Goal: Task Accomplishment & Management: Manage account settings

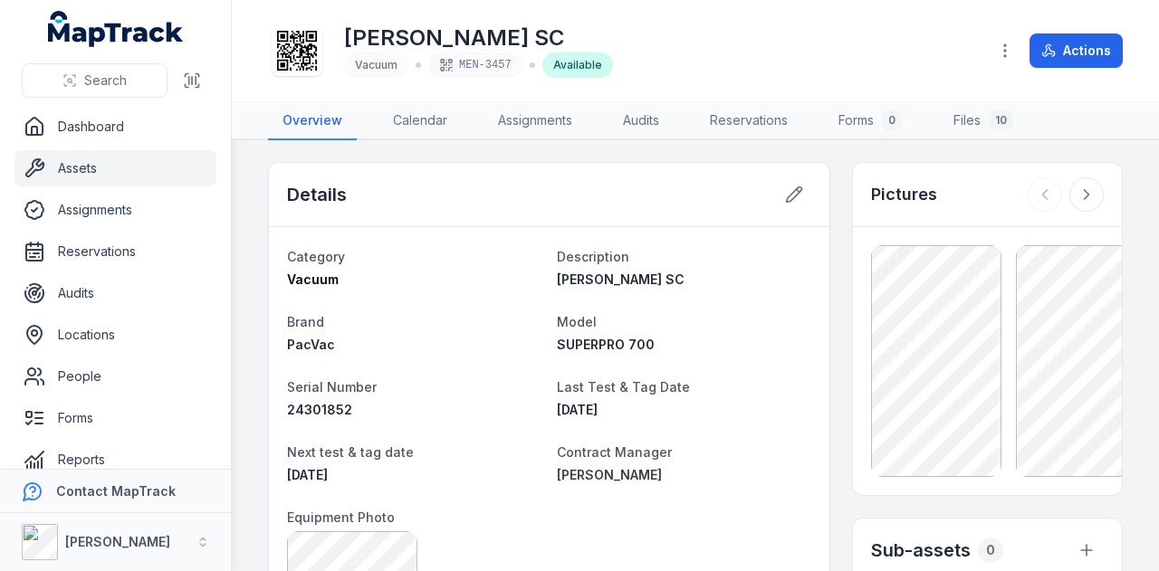
scroll to position [102, 0]
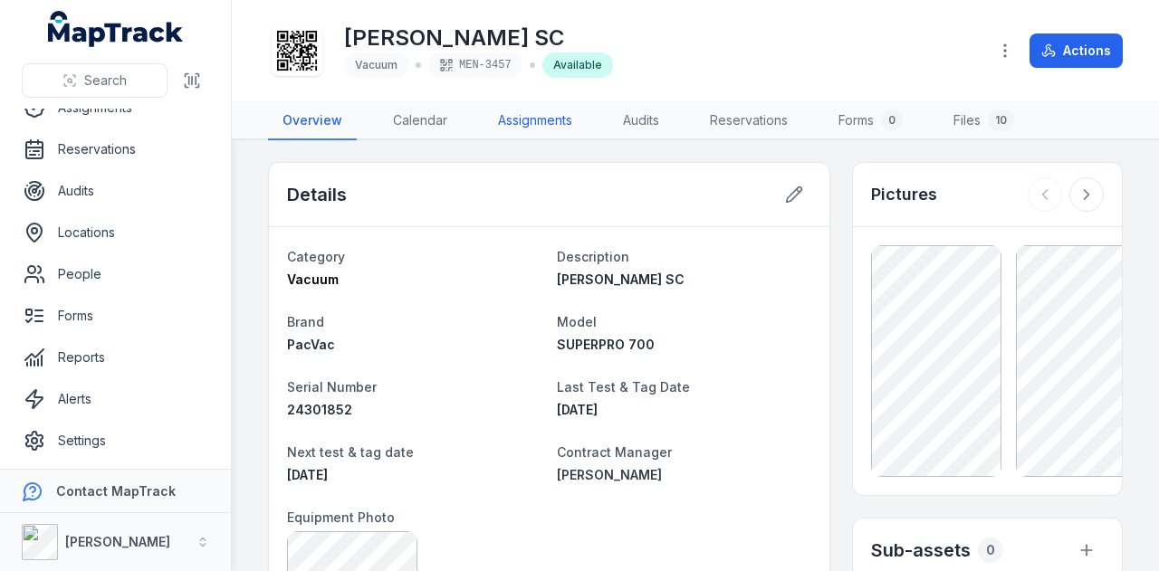
click at [540, 131] on link "Assignments" at bounding box center [534, 121] width 103 height 38
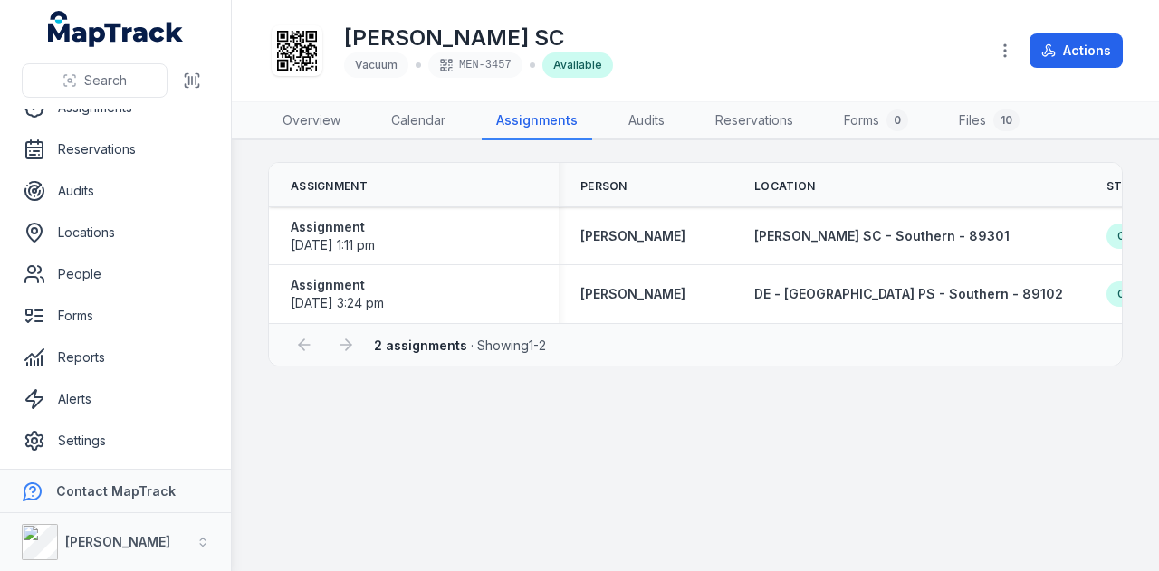
drag, startPoint x: 329, startPoint y: 223, endPoint x: 967, endPoint y: 334, distance: 647.8
click at [967, 334] on div "2 assignments · Showing 1 - 2" at bounding box center [695, 344] width 853 height 43
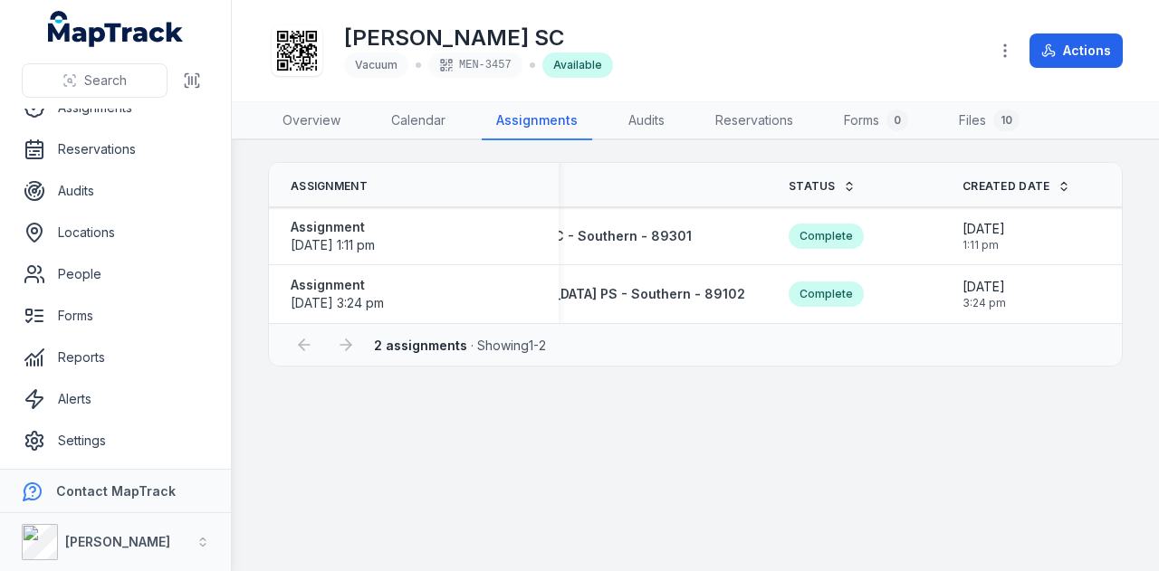
scroll to position [0, 429]
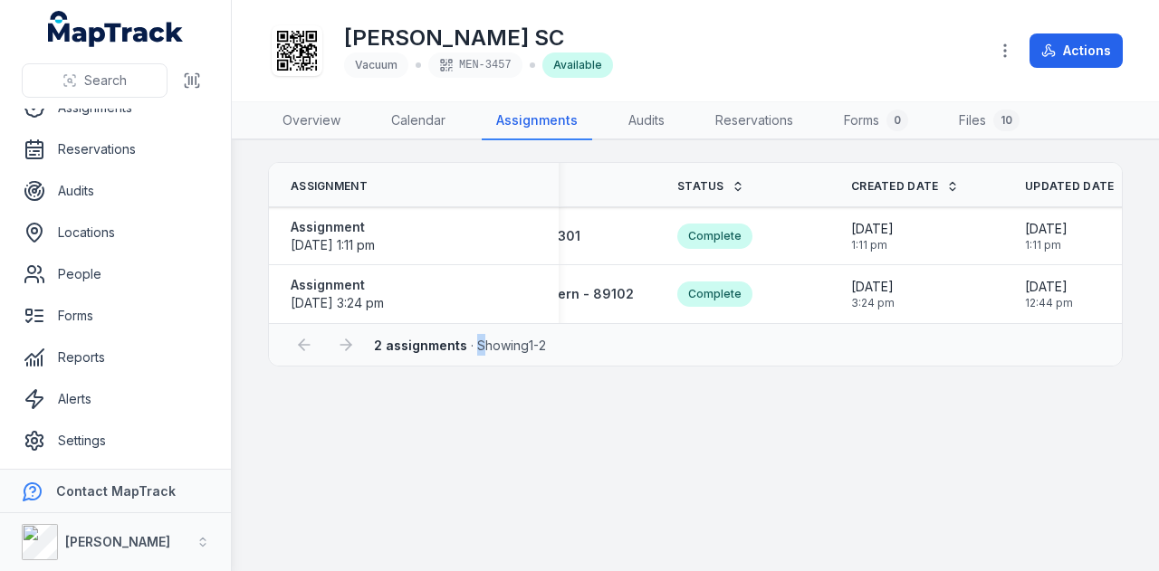
drag, startPoint x: 1014, startPoint y: 224, endPoint x: 478, endPoint y: 431, distance: 574.6
click at [476, 430] on main "Assignment Person Location Status Created Date Updated Date Assignment [DATE] 1…" at bounding box center [695, 355] width 927 height 431
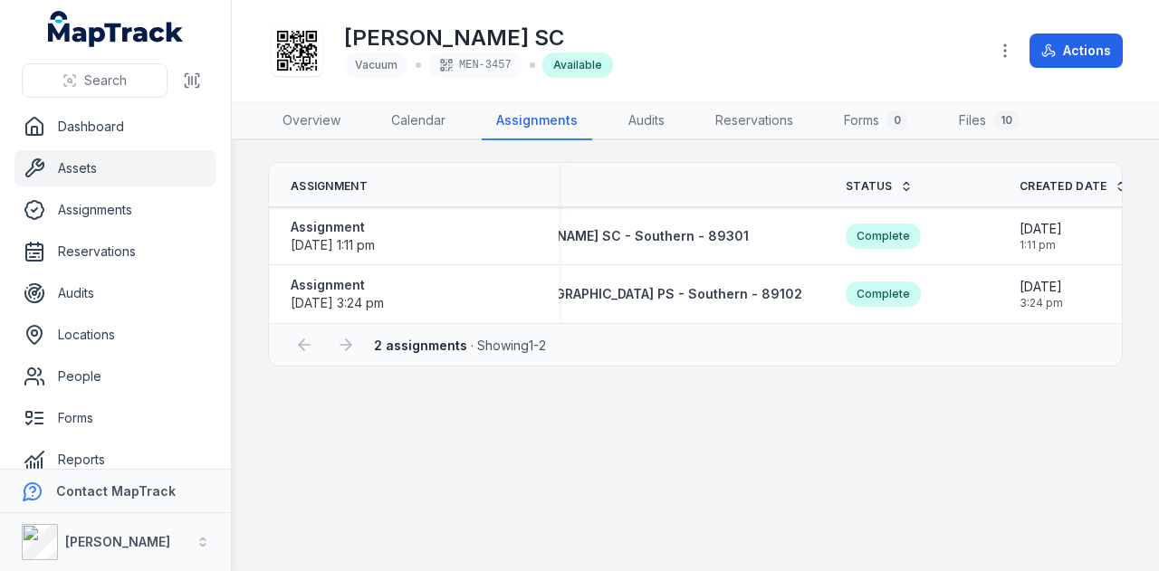
scroll to position [0, 429]
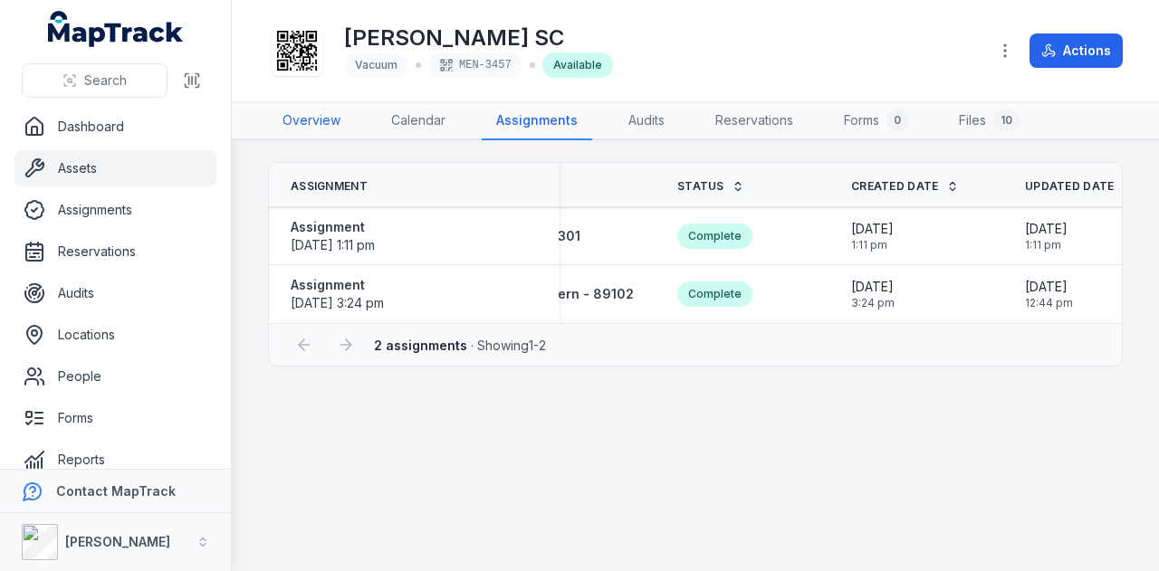
click at [304, 139] on link "Overview" at bounding box center [311, 121] width 87 height 38
click at [315, 123] on link "Overview" at bounding box center [311, 121] width 87 height 38
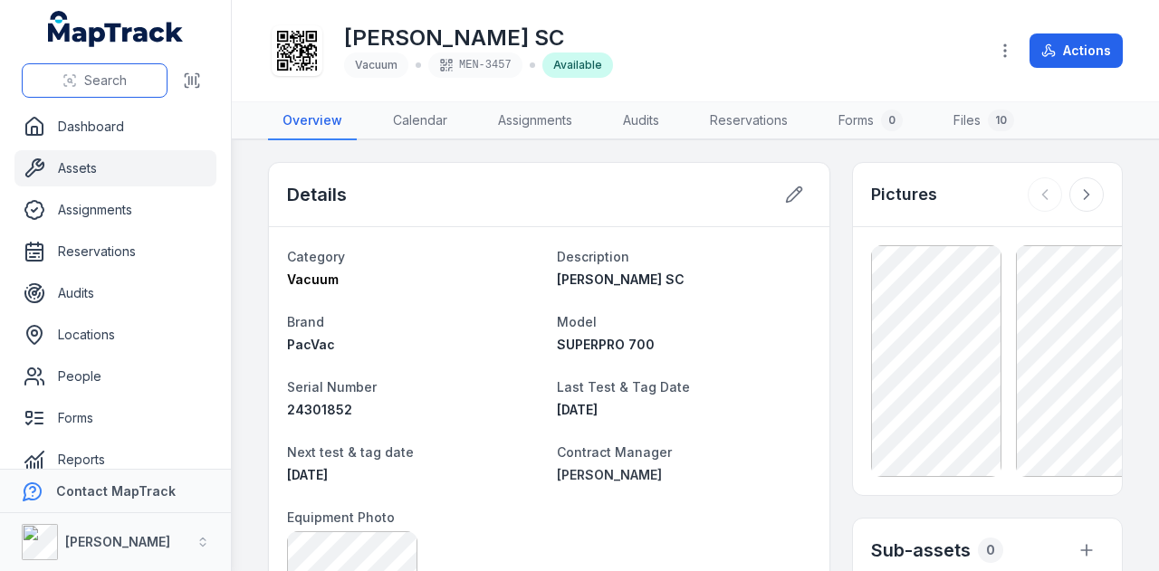
click at [118, 91] on button "Search" at bounding box center [95, 80] width 146 height 34
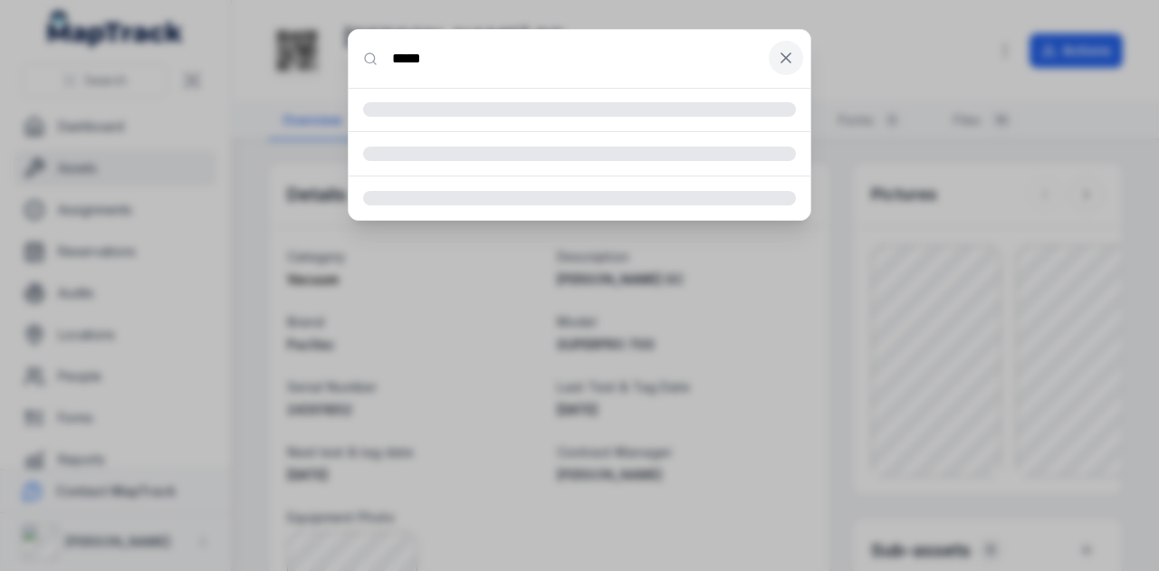
type input "*****"
click at [788, 61] on icon at bounding box center [786, 58] width 18 height 18
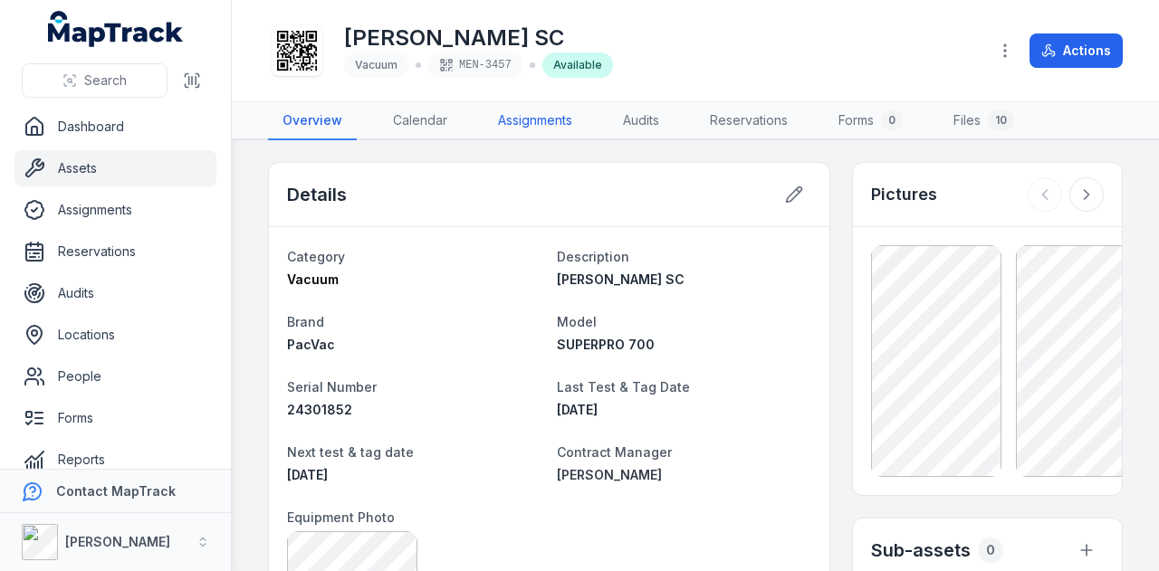
click at [566, 124] on link "Assignments" at bounding box center [534, 121] width 103 height 38
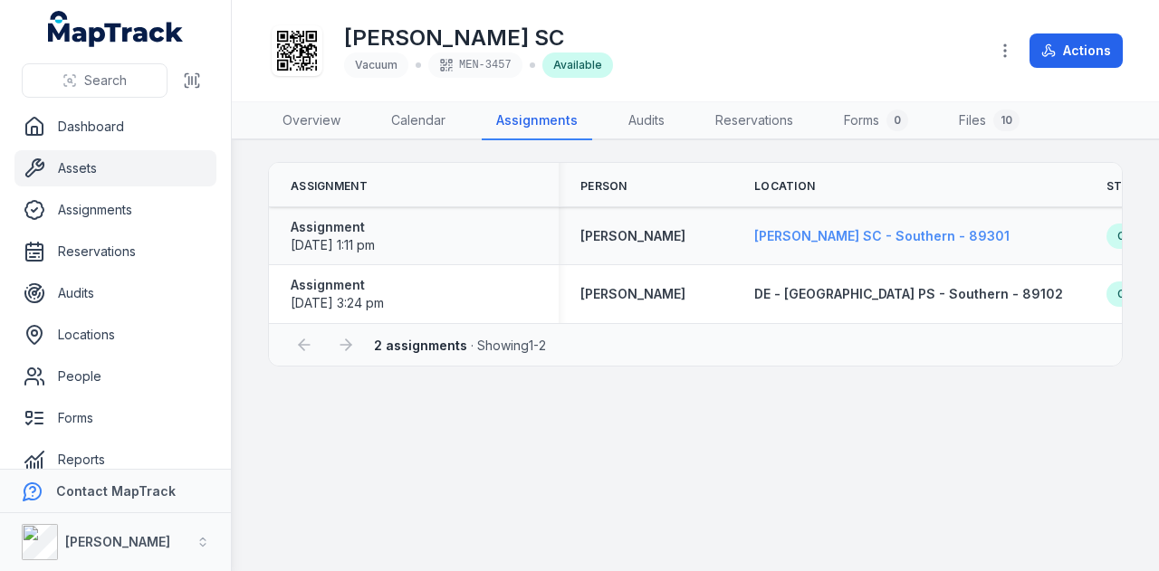
click at [802, 234] on span "[PERSON_NAME] SC - Southern - 89301" at bounding box center [881, 235] width 255 height 15
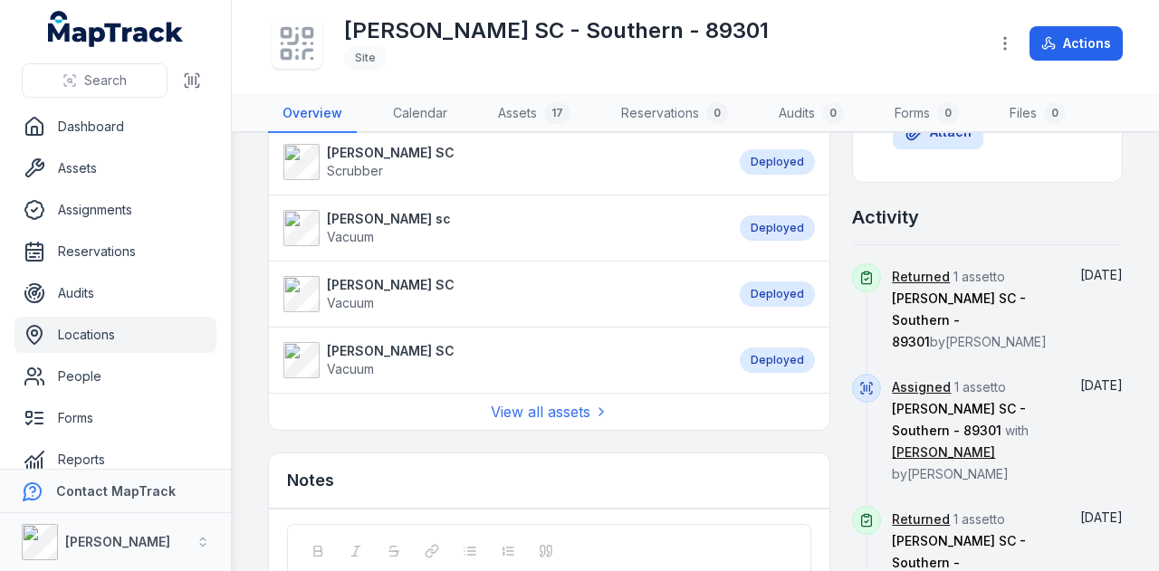
scroll to position [1086, 0]
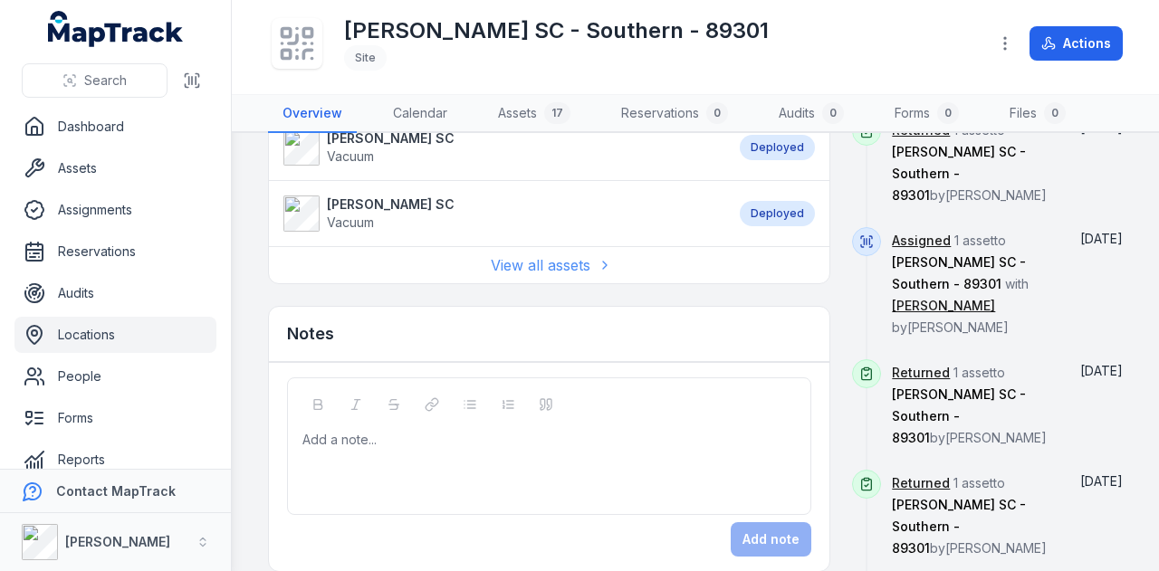
click at [561, 254] on link "View all assets" at bounding box center [550, 265] width 118 height 22
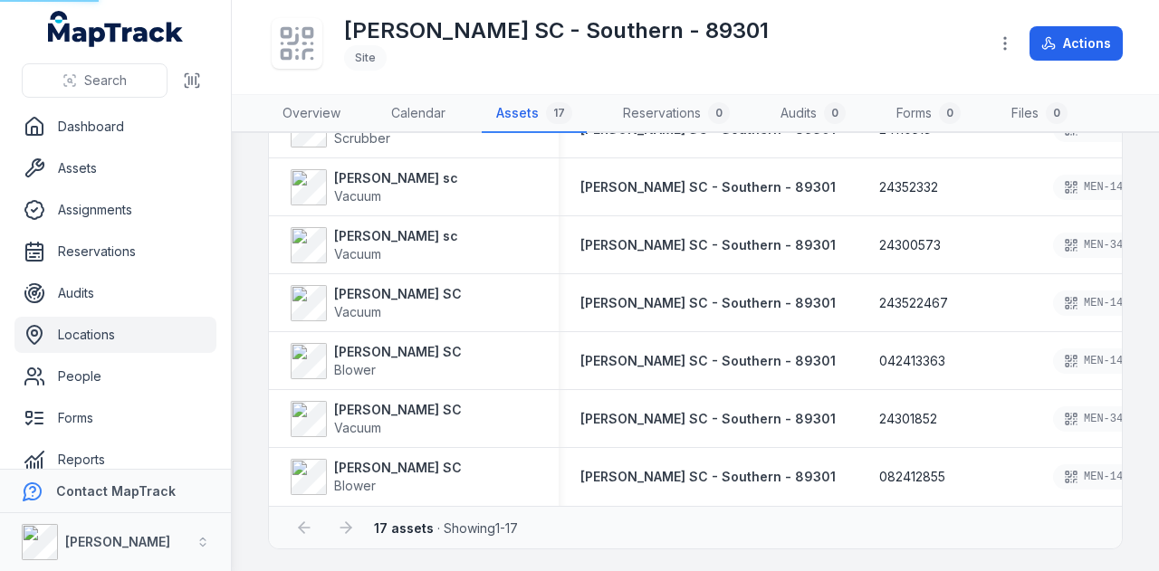
scroll to position [22, 0]
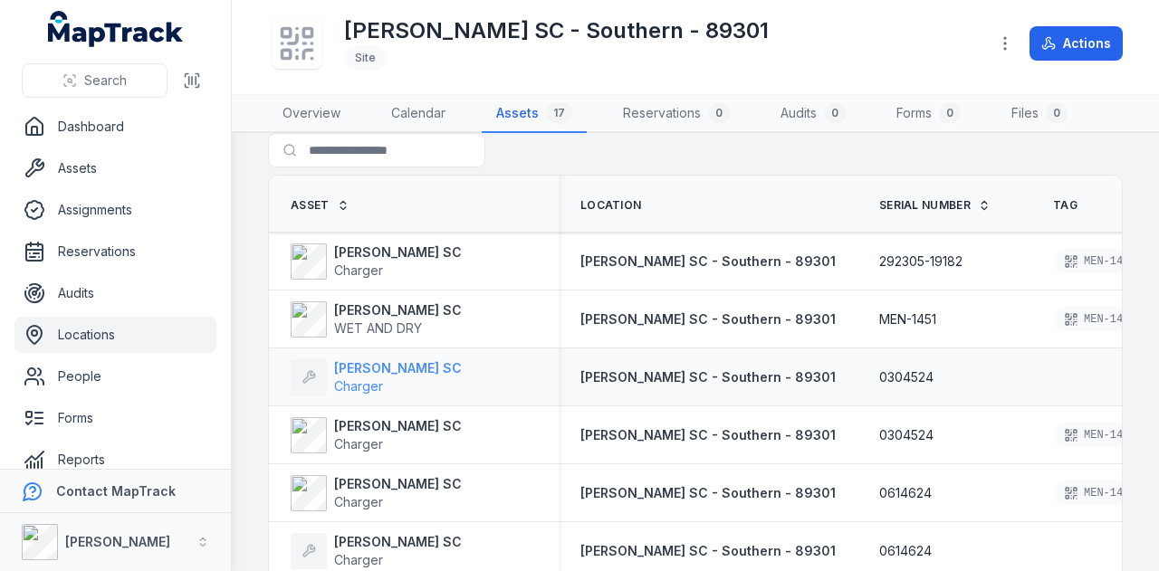
drag, startPoint x: 357, startPoint y: 368, endPoint x: 331, endPoint y: 368, distance: 25.4
click at [331, 368] on div "Clyde SC Charger" at bounding box center [376, 377] width 171 height 36
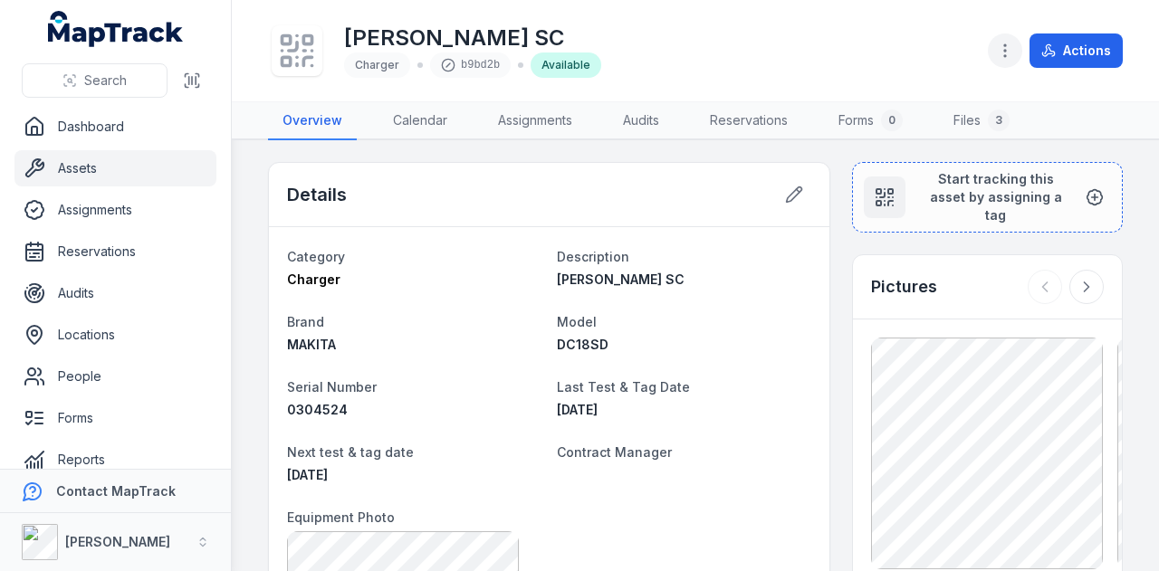
click at [1008, 43] on icon "button" at bounding box center [1005, 51] width 18 height 18
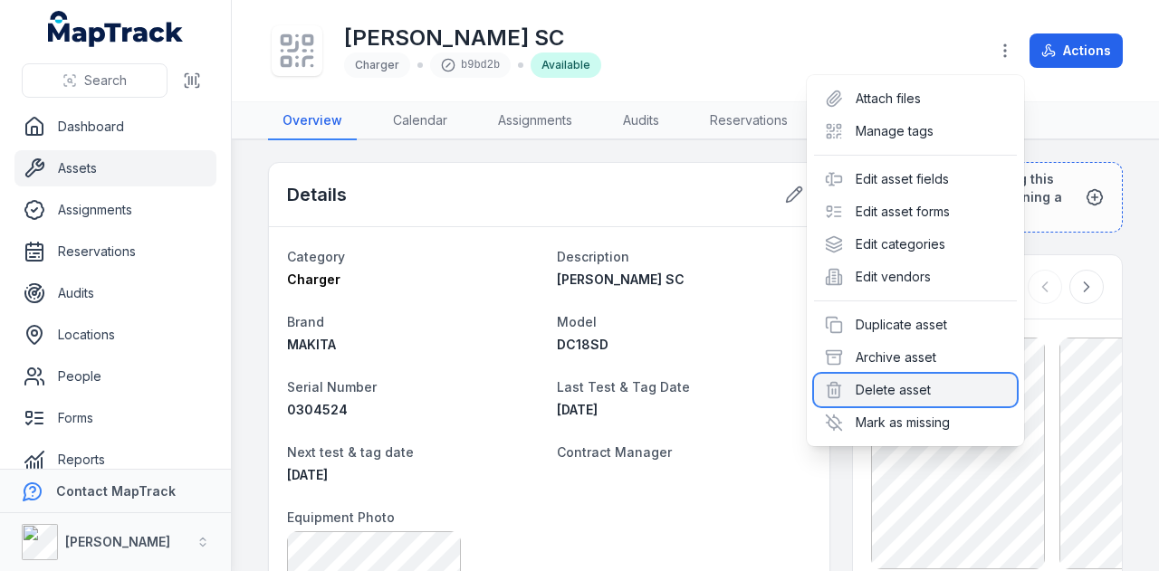
click at [896, 391] on div "Delete asset" at bounding box center [915, 390] width 203 height 33
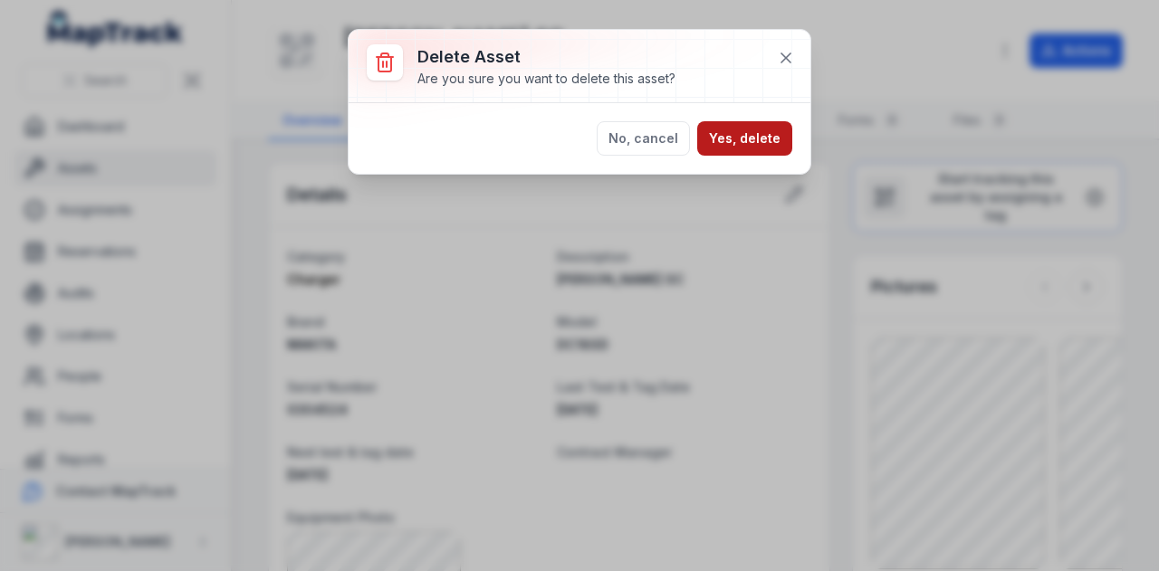
click at [763, 146] on button "Yes, delete" at bounding box center [744, 138] width 95 height 34
